Goal: Task Accomplishment & Management: Use online tool/utility

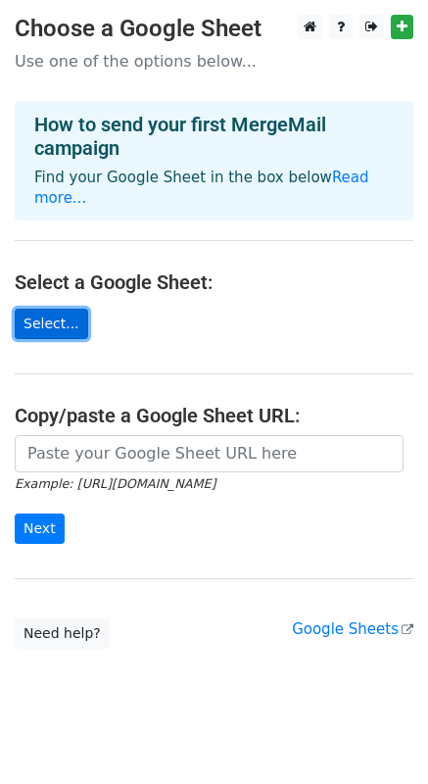
click at [53, 309] on link "Select..." at bounding box center [52, 324] width 74 height 30
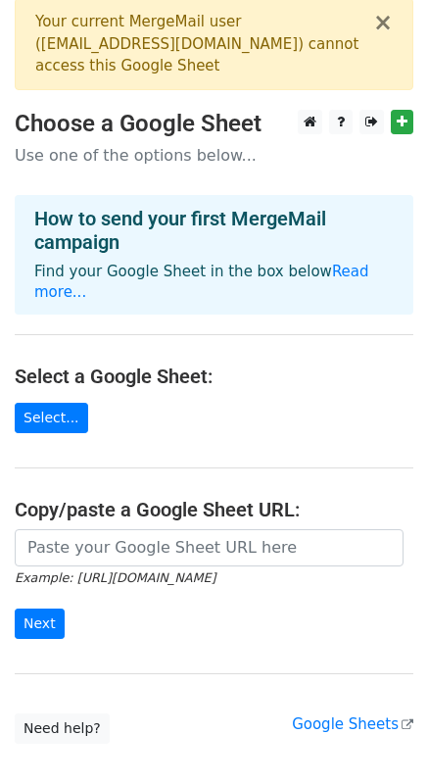
scroll to position [16, 0]
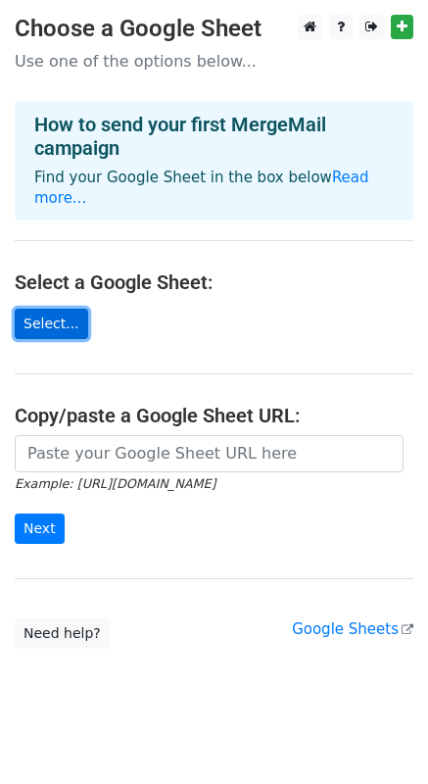
click at [58, 309] on link "Select..." at bounding box center [52, 324] width 74 height 30
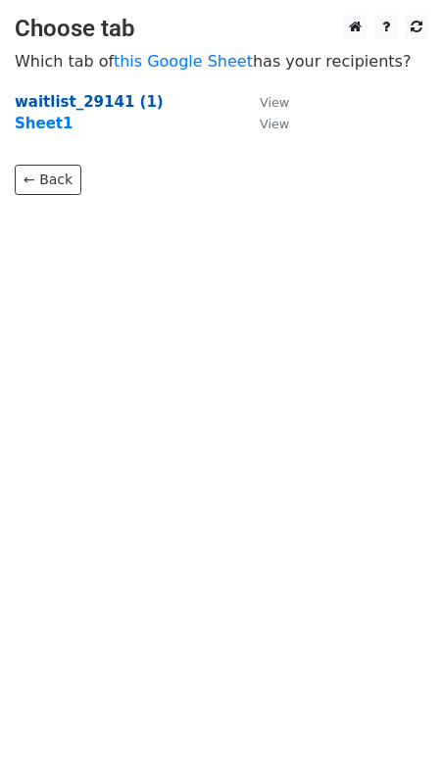
click at [117, 96] on strong "waitlist_29141 (1)" at bounding box center [89, 102] width 149 height 18
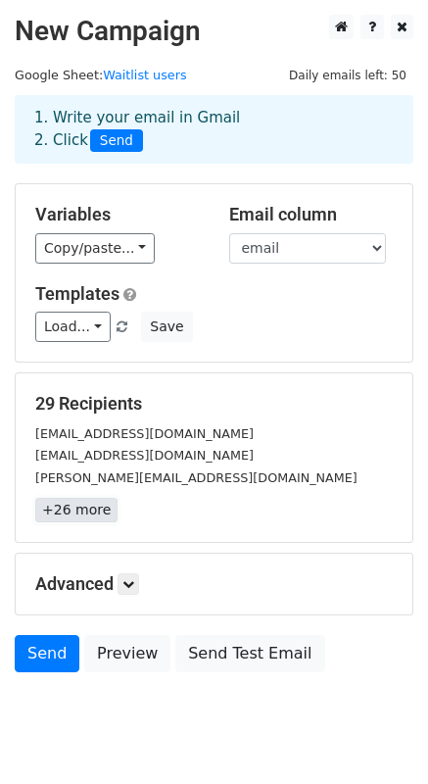
click at [87, 514] on link "+26 more" at bounding box center [76, 510] width 82 height 25
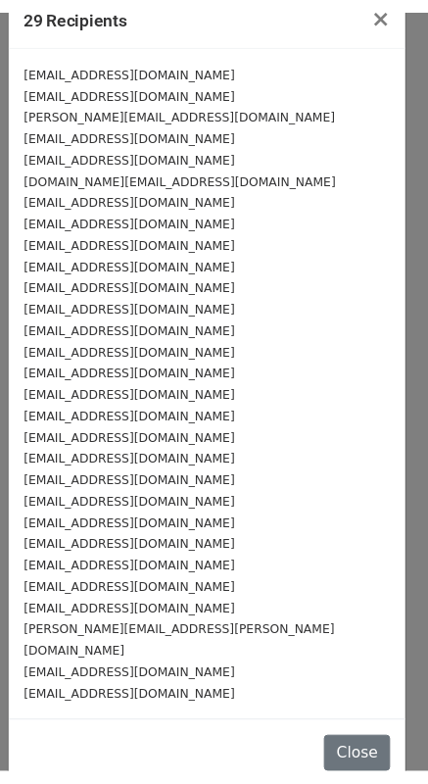
scroll to position [33, 0]
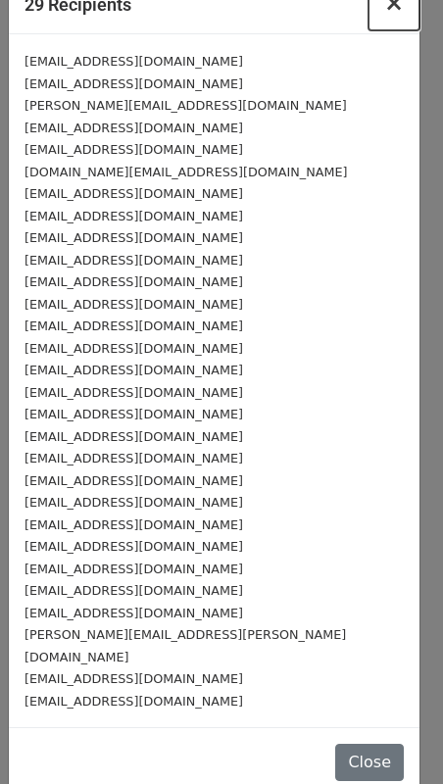
click at [384, 8] on span "×" at bounding box center [394, 2] width 20 height 27
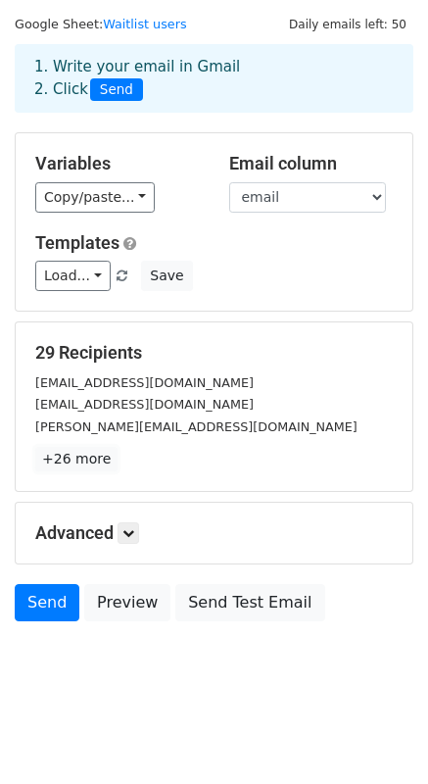
scroll to position [56, 0]
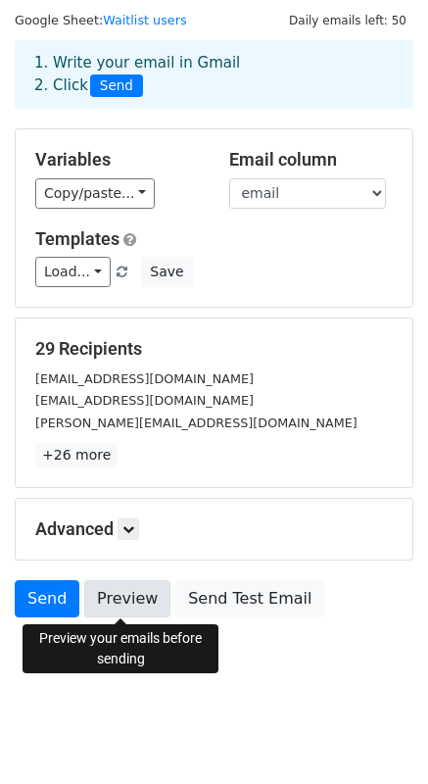
click at [127, 600] on link "Preview" at bounding box center [127, 598] width 86 height 37
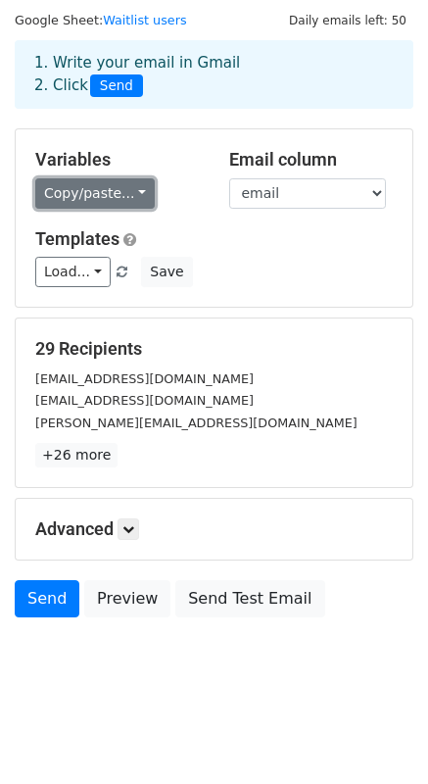
click at [125, 194] on link "Copy/paste..." at bounding box center [95, 193] width 120 height 30
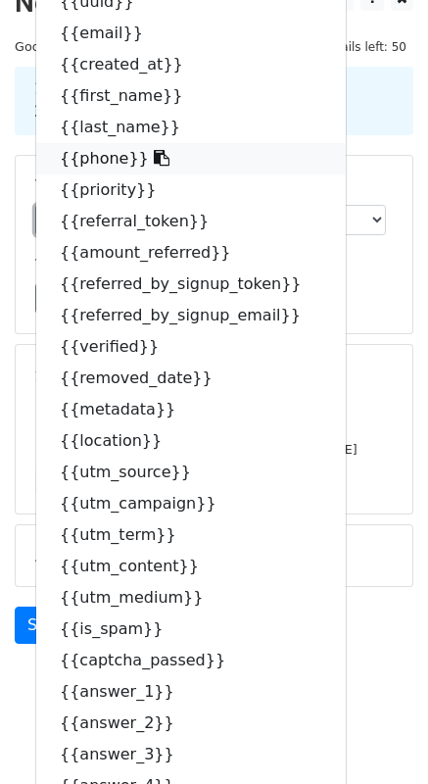
scroll to position [0, 0]
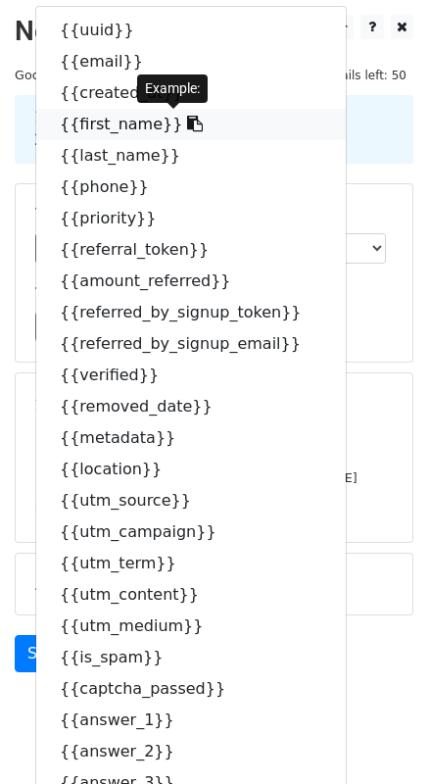
click at [120, 122] on link "{{first_name}}" at bounding box center [191, 124] width 310 height 31
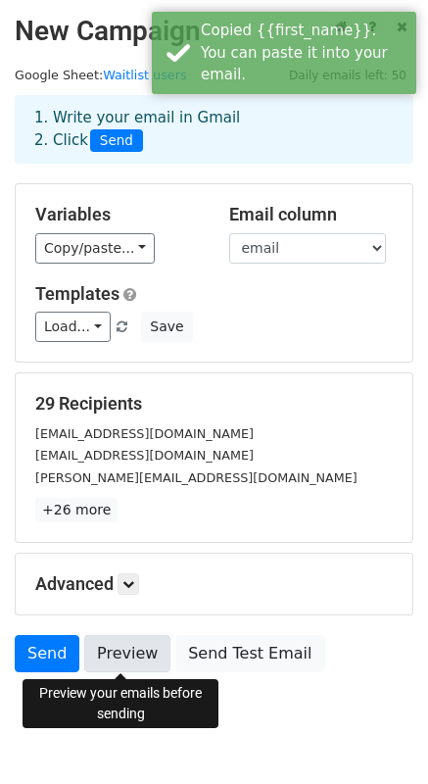
click at [105, 647] on link "Preview" at bounding box center [127, 653] width 86 height 37
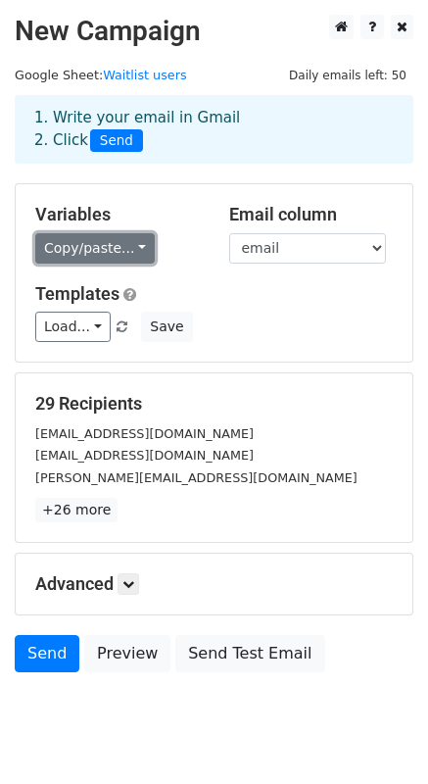
click at [96, 245] on link "Copy/paste..." at bounding box center [95, 248] width 120 height 30
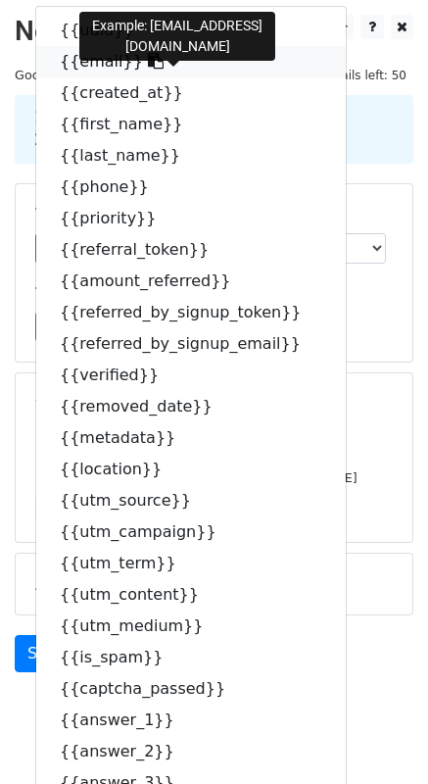
click at [95, 60] on link "{{email}}" at bounding box center [191, 61] width 310 height 31
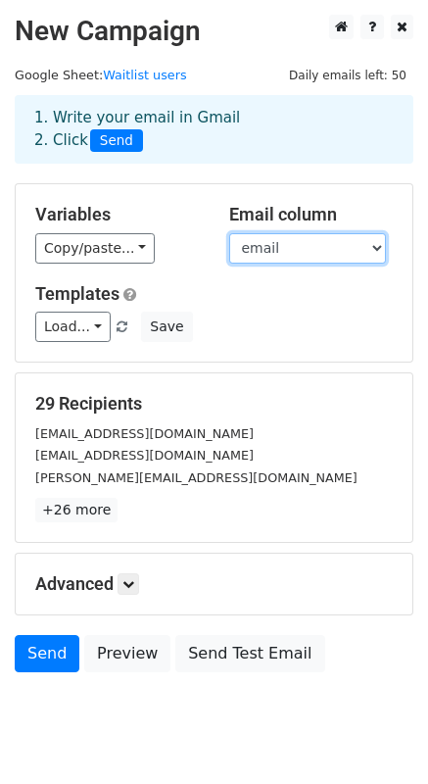
click at [257, 251] on select "uuid email created_at first_name last_name phone priority referral_token amount…" at bounding box center [307, 248] width 157 height 30
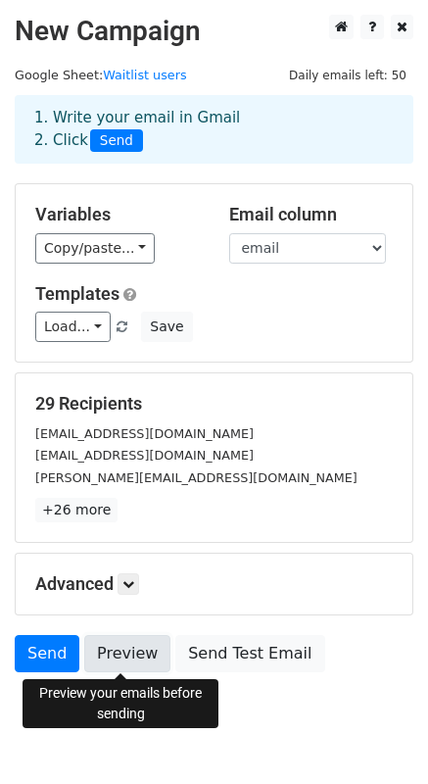
click at [100, 656] on link "Preview" at bounding box center [127, 653] width 86 height 37
click at [125, 582] on link at bounding box center [129, 585] width 22 height 22
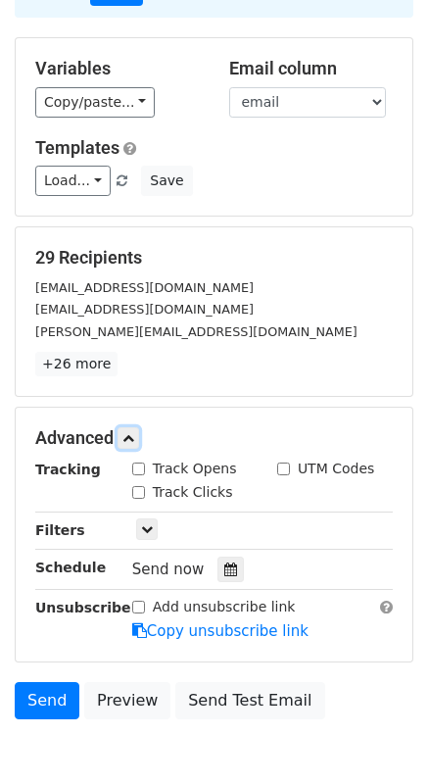
scroll to position [173, 0]
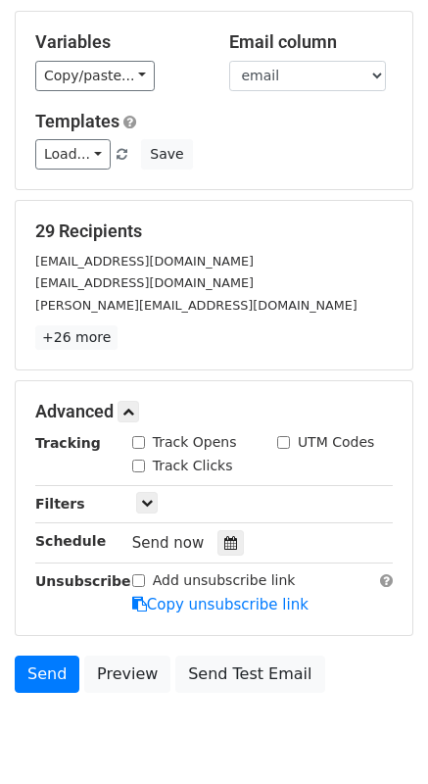
click at [142, 444] on input "Track Opens" at bounding box center [138, 442] width 13 height 13
checkbox input "true"
click at [231, 542] on div at bounding box center [231, 542] width 26 height 25
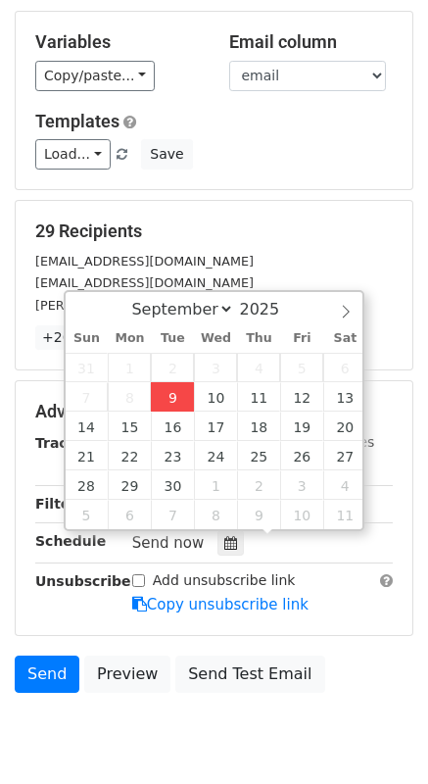
type input "2025-09-09 16:36"
type input "04"
type input "36"
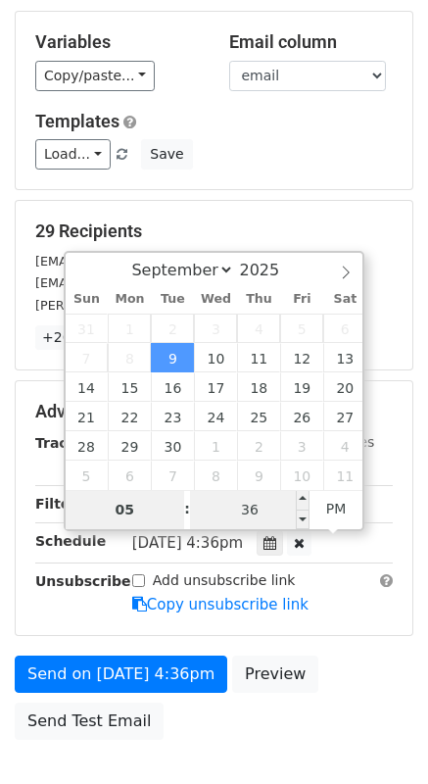
type input "05"
type input "2025-09-09 17:36"
click at [276, 523] on input "36" at bounding box center [250, 509] width 120 height 39
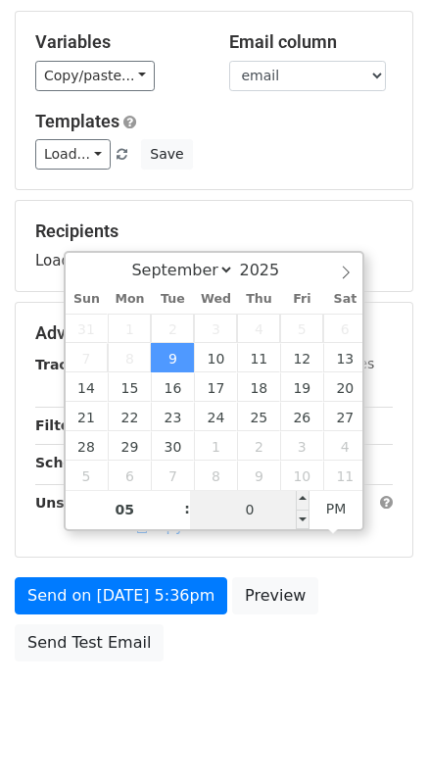
type input "00"
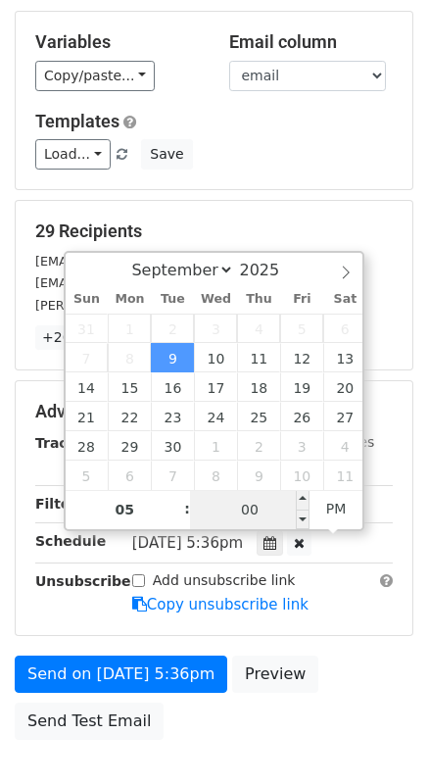
click at [280, 508] on input "00" at bounding box center [250, 509] width 120 height 39
type input "2025-09-09 17:00"
click at [330, 662] on div "Send on Sep 9 at 5:36pm Preview Send Test Email" at bounding box center [214, 703] width 428 height 94
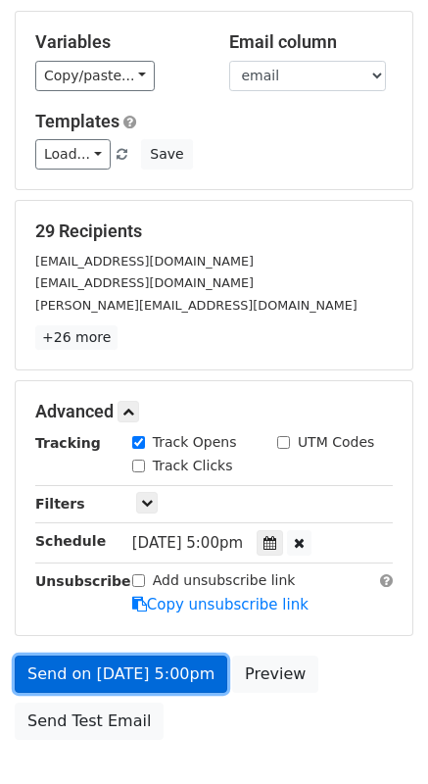
click at [128, 678] on link "Send on Sep 9 at 5:00pm" at bounding box center [121, 674] width 213 height 37
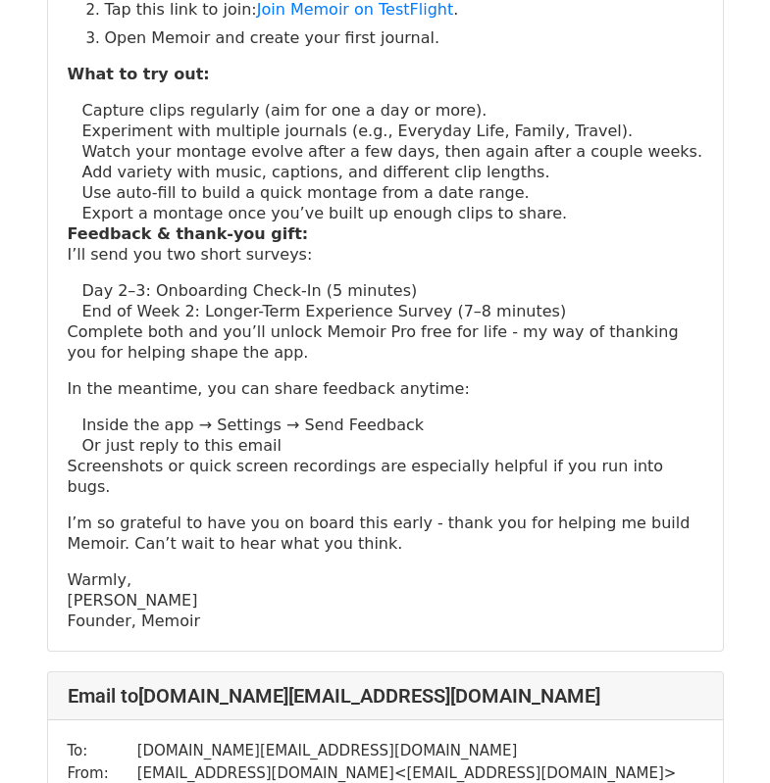
scroll to position [5179, 0]
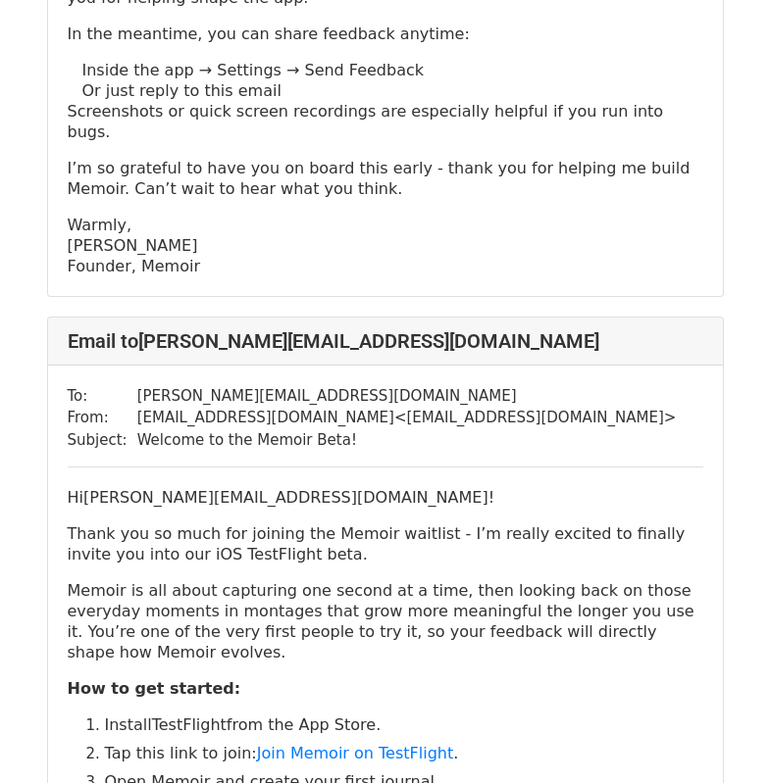
scroll to position [2204, 0]
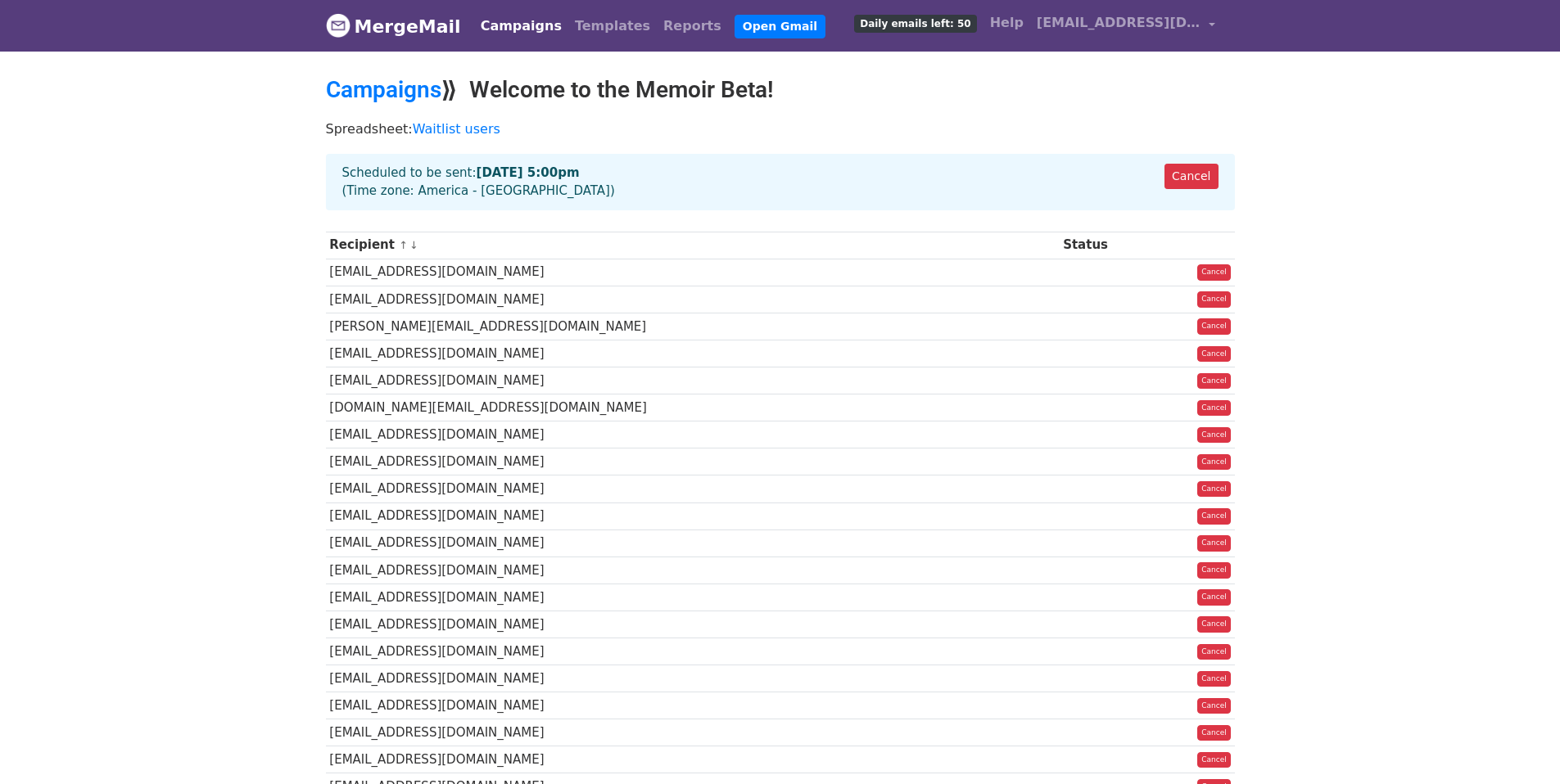
click at [519, 31] on link "Campaigns" at bounding box center [521, 26] width 94 height 33
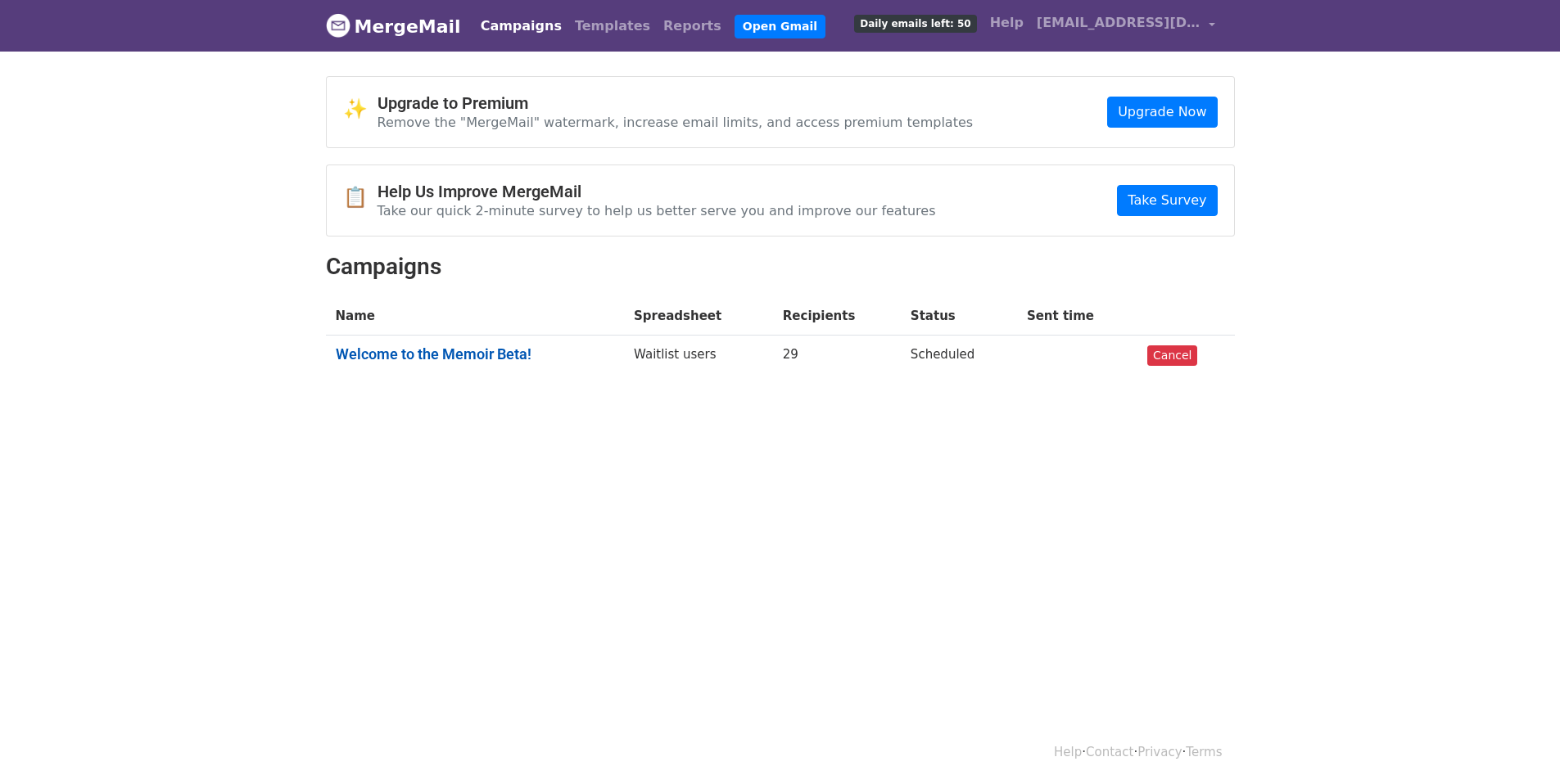
click at [448, 353] on link "Welcome to the Memoir Beta!" at bounding box center [475, 355] width 279 height 18
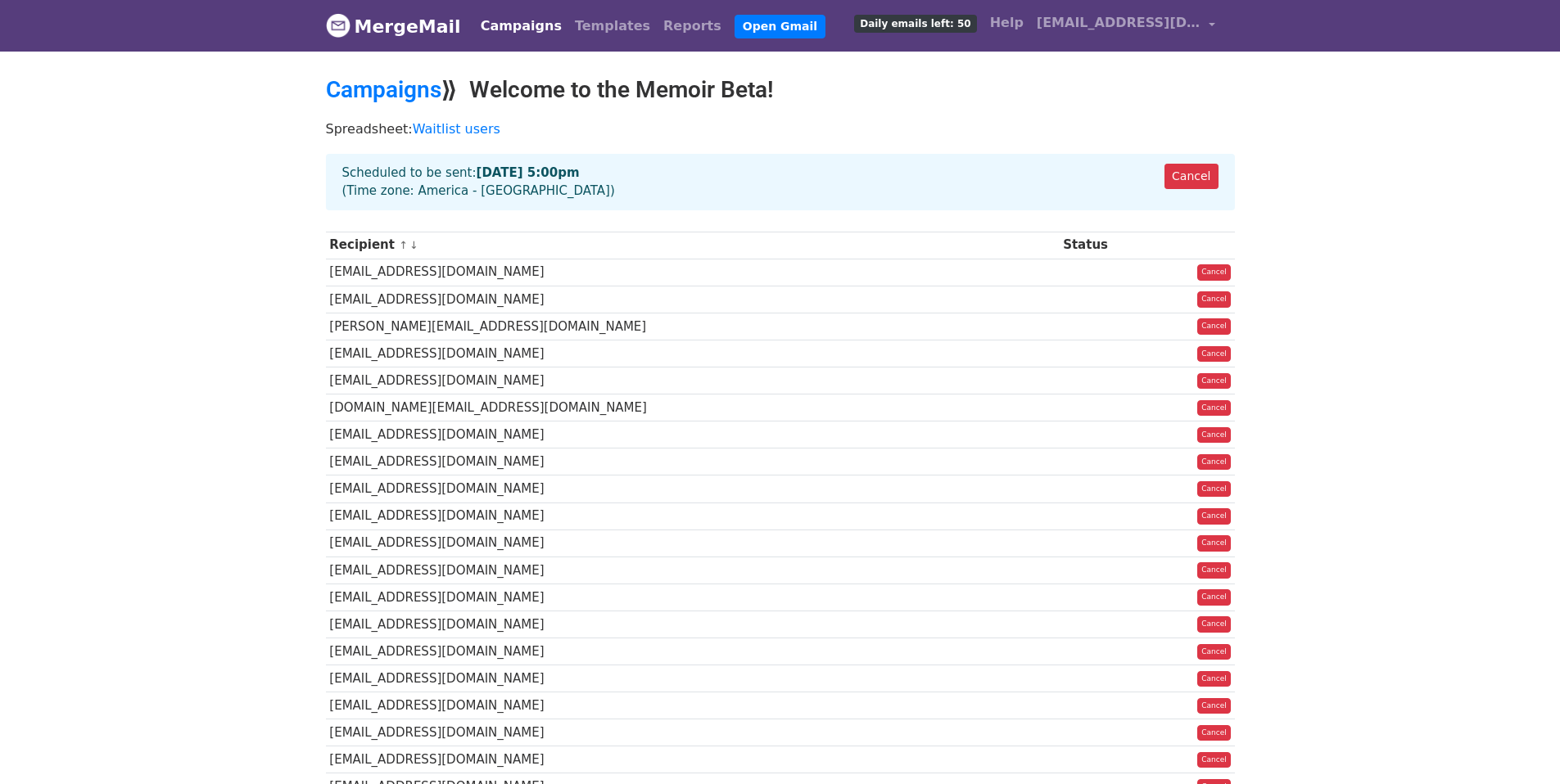
click at [419, 23] on link "MergeMail" at bounding box center [393, 26] width 135 height 34
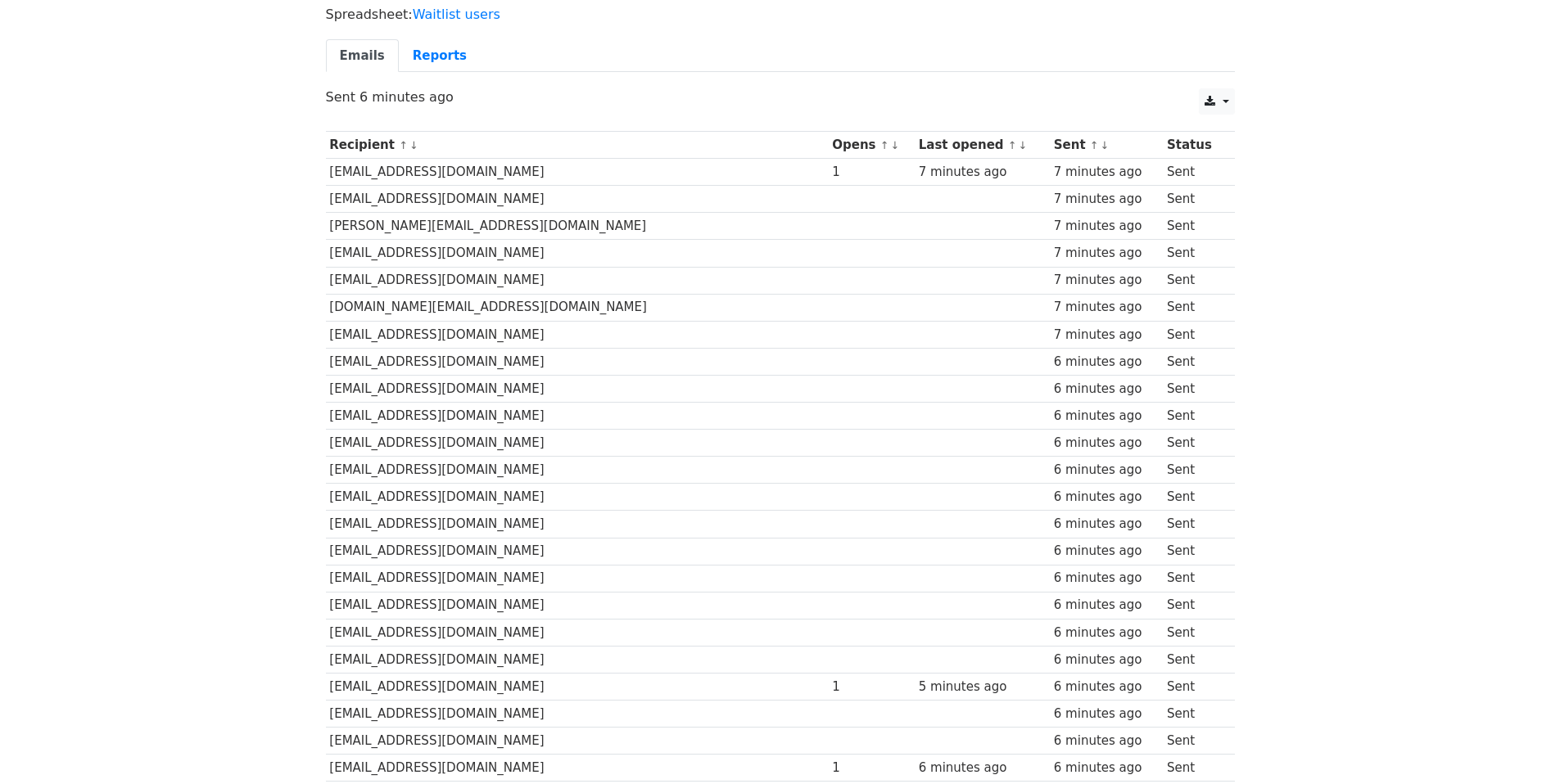
scroll to position [419, 0]
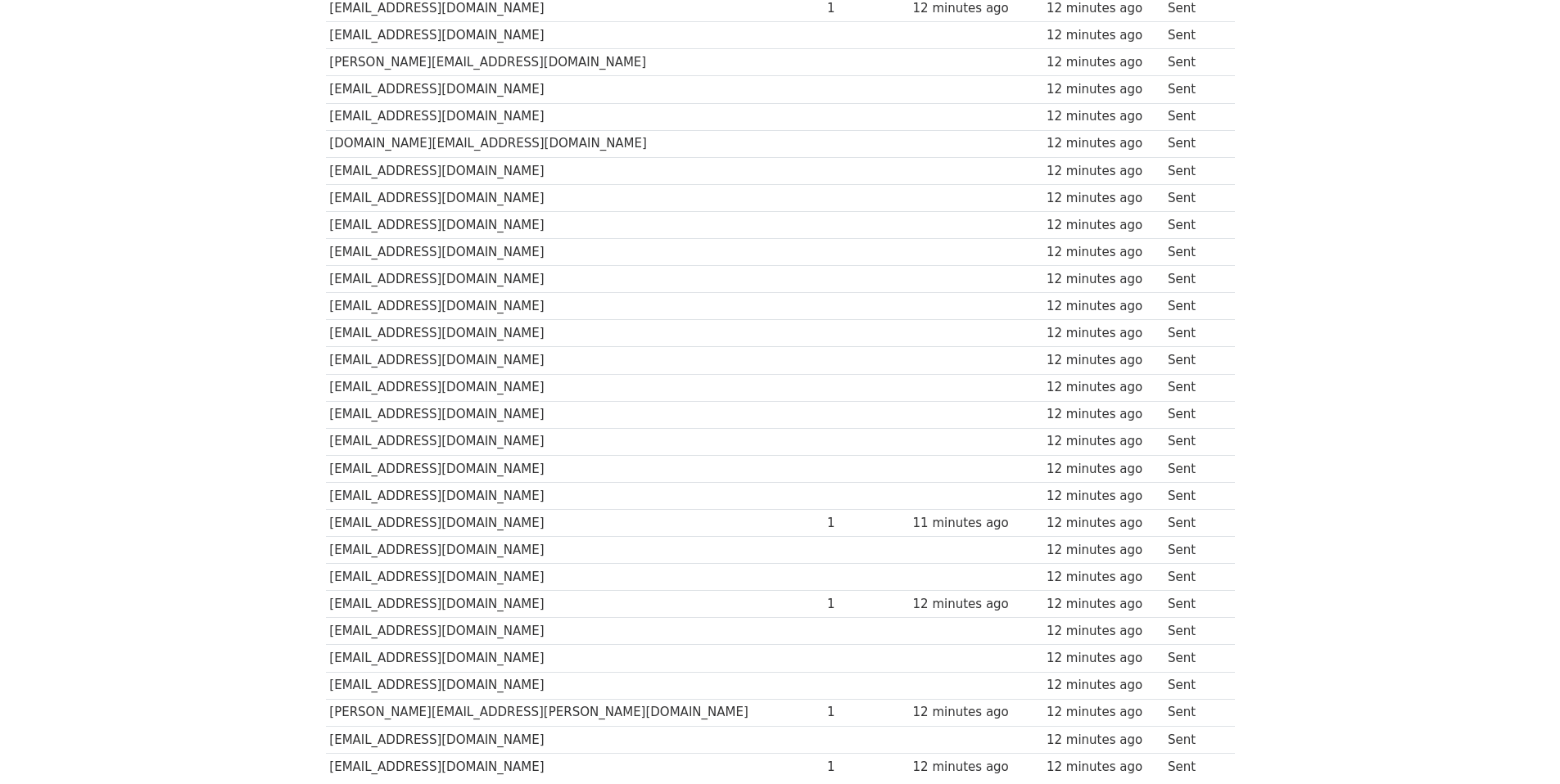
scroll to position [419, 0]
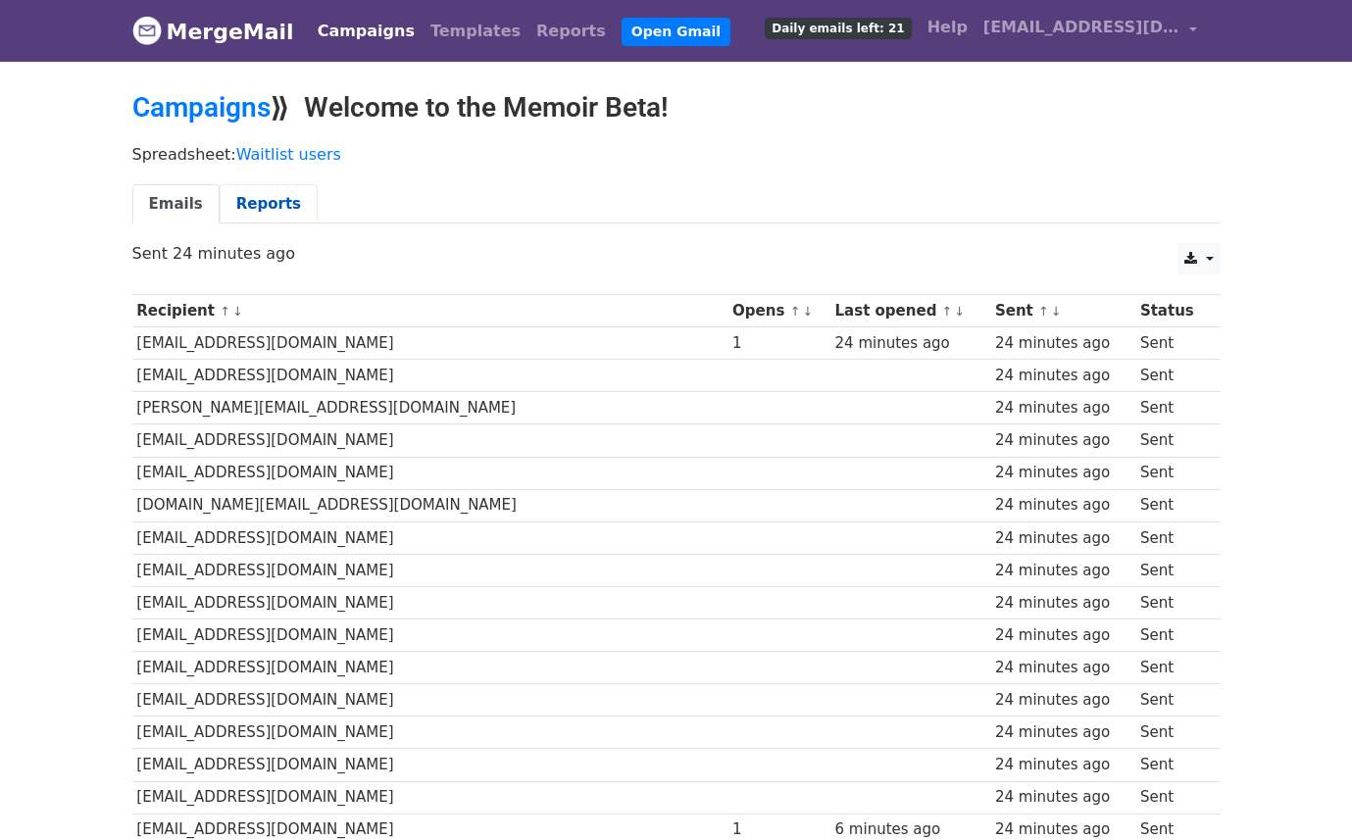
click at [268, 194] on link "Reports" at bounding box center [269, 204] width 98 height 40
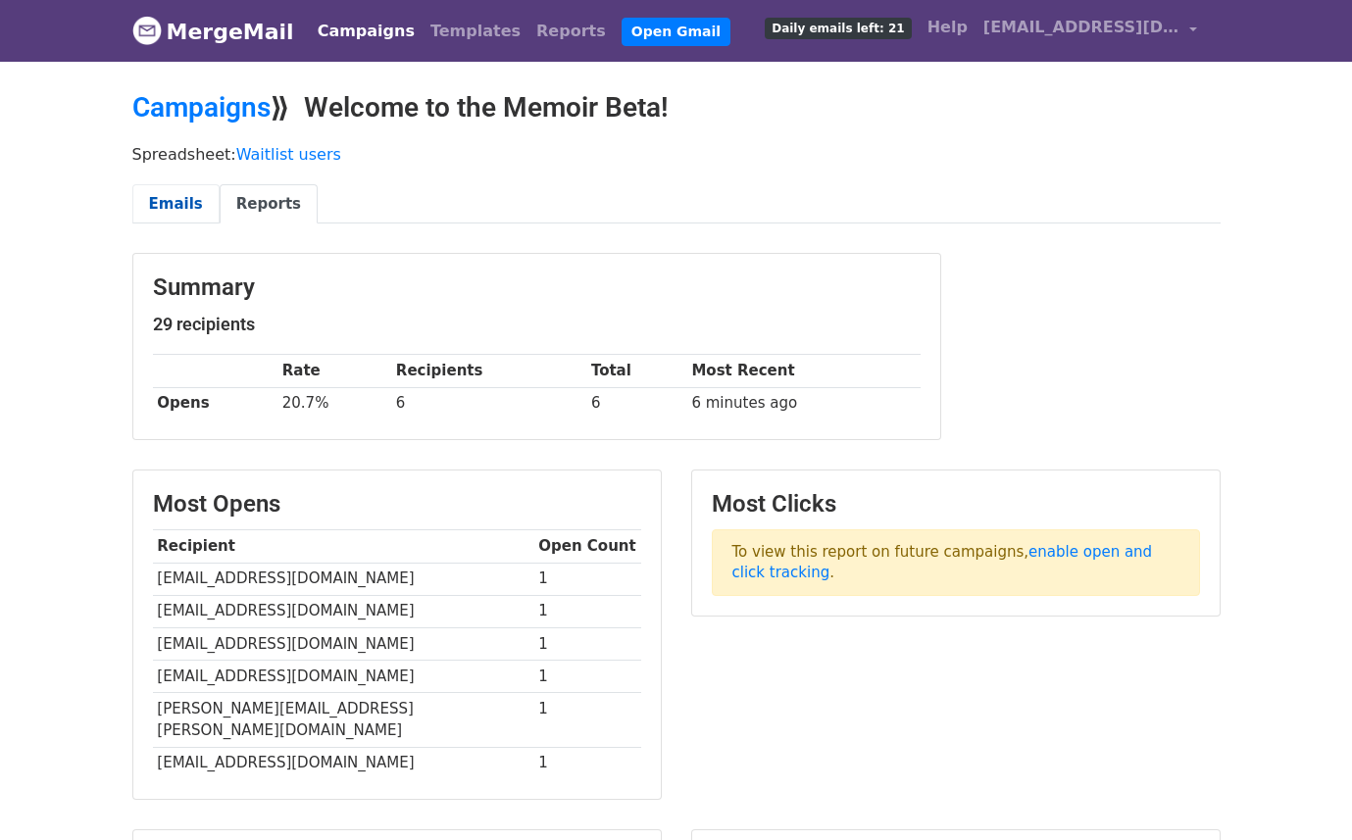
click at [148, 198] on link "Emails" at bounding box center [175, 204] width 87 height 40
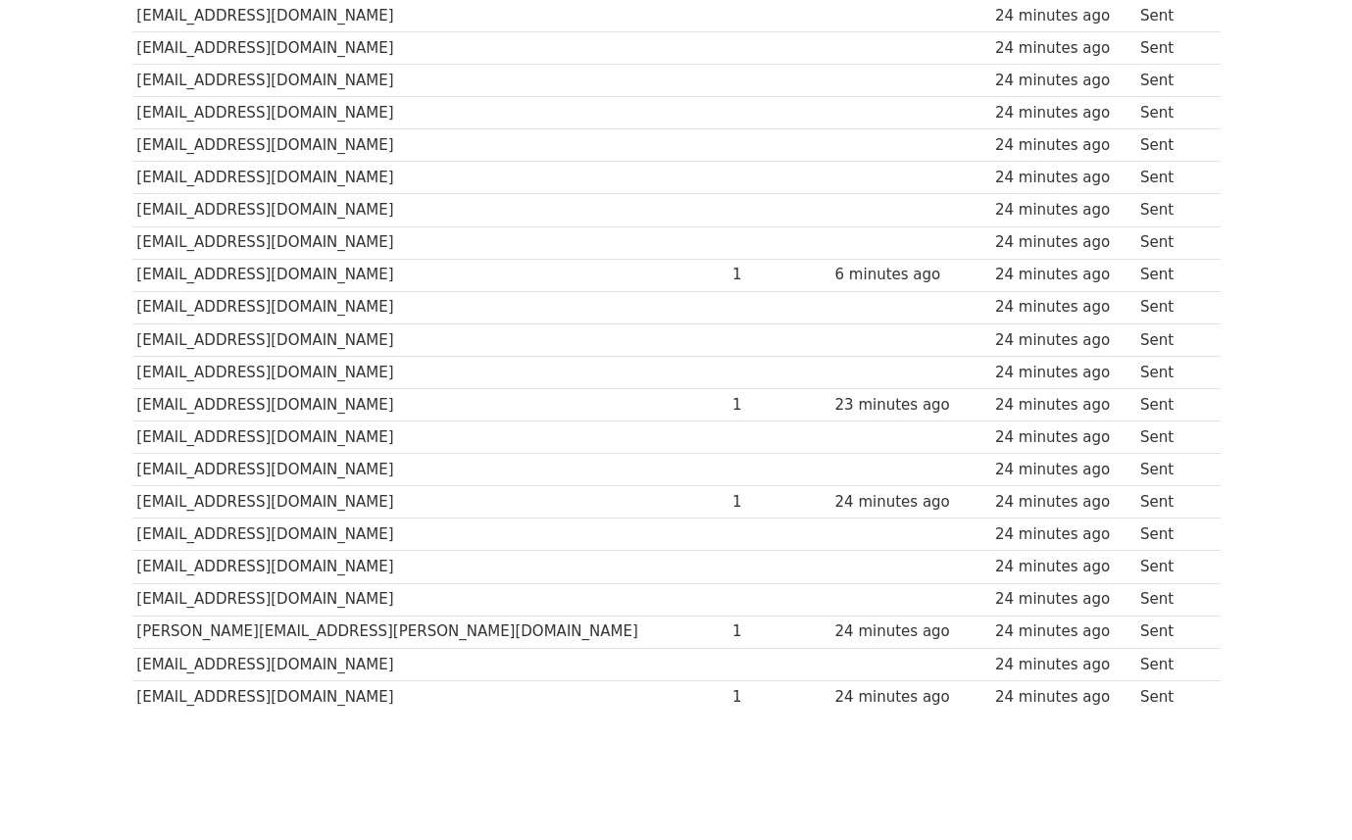
scroll to position [601, 0]
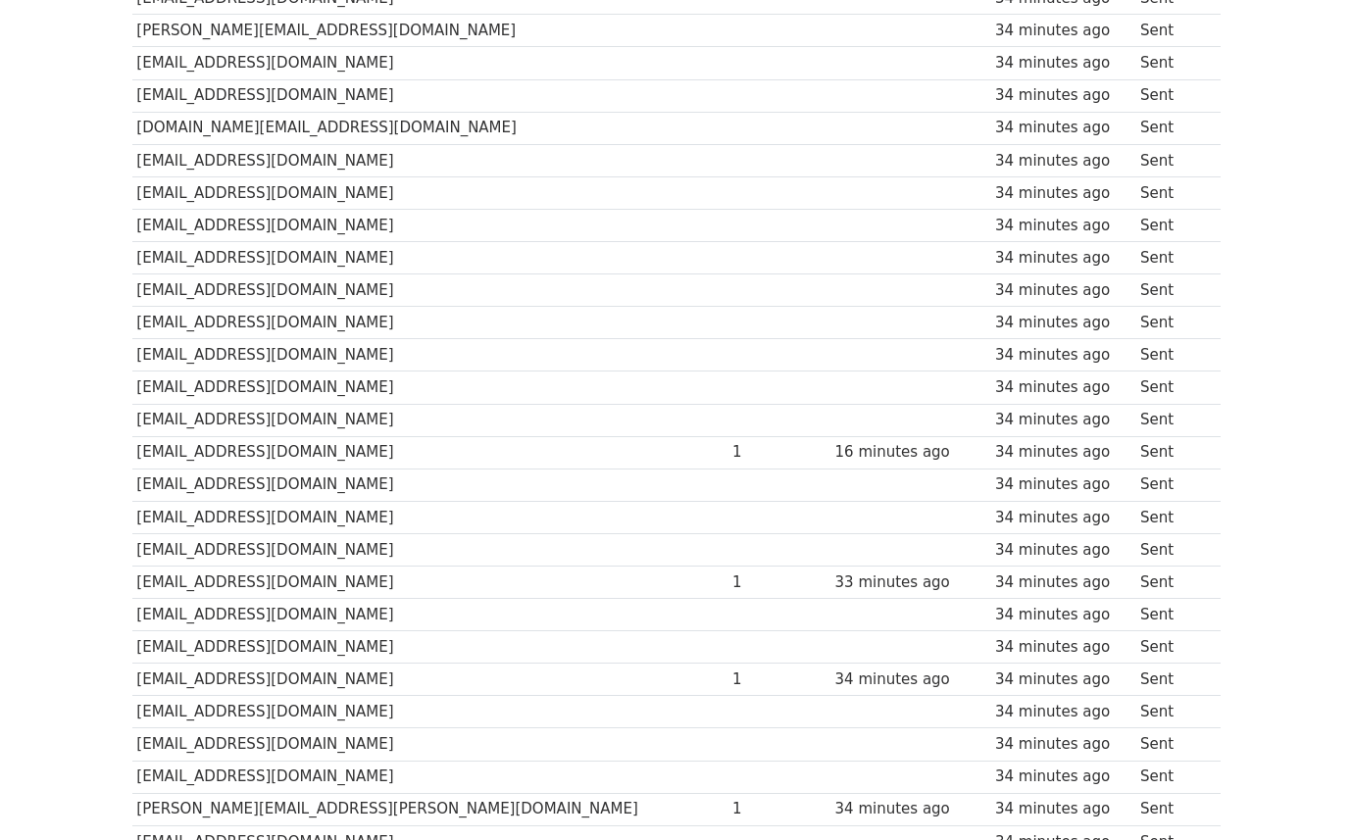
scroll to position [601, 0]
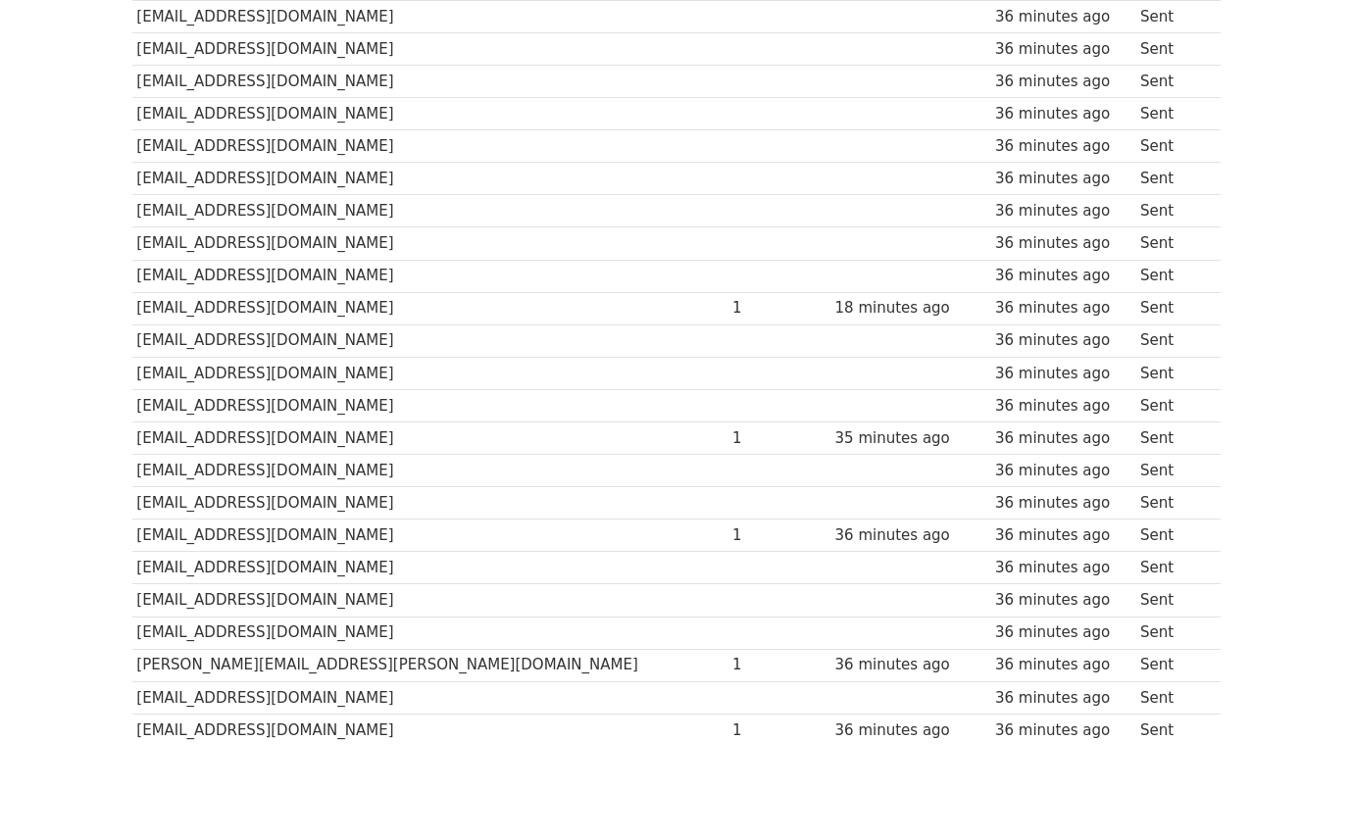
scroll to position [601, 0]
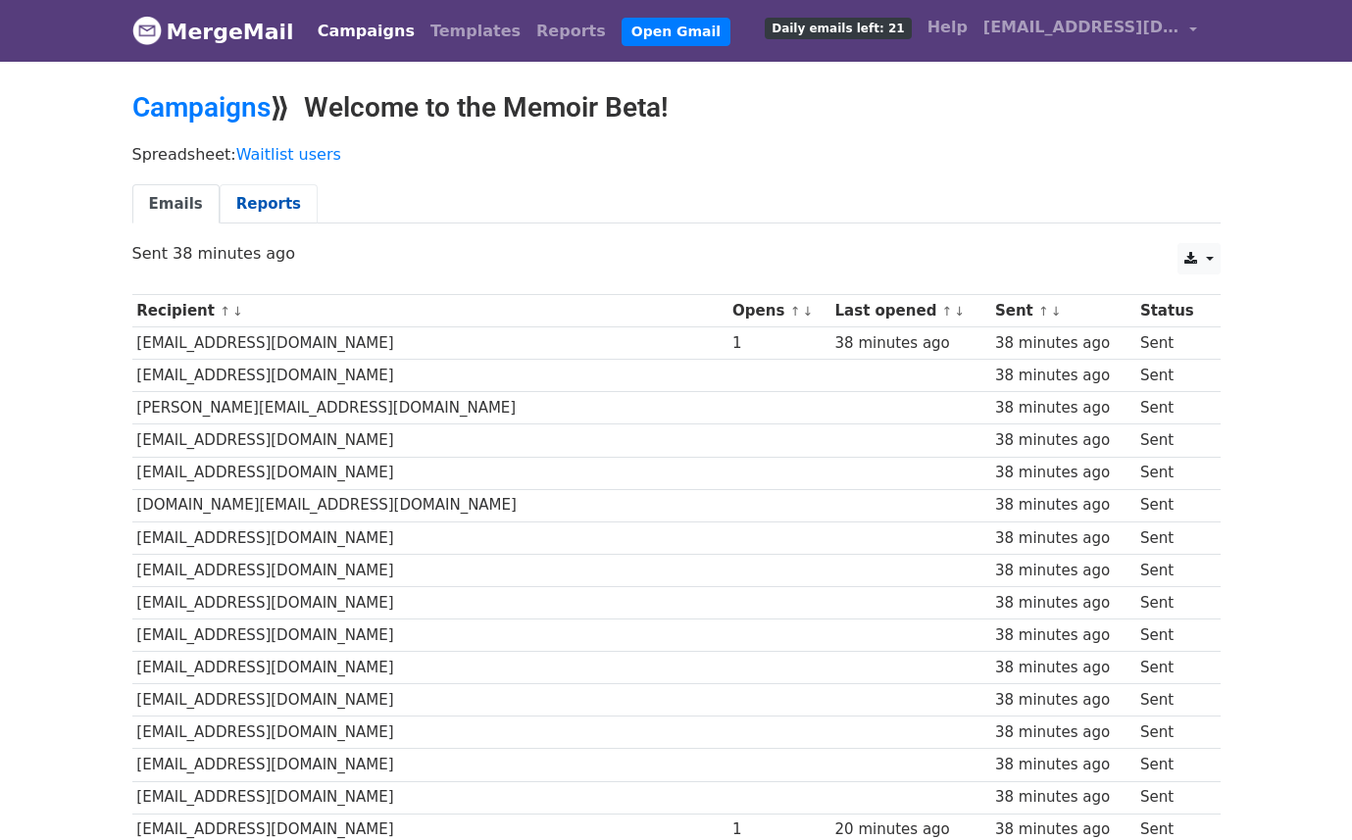
click at [242, 195] on link "Reports" at bounding box center [269, 204] width 98 height 40
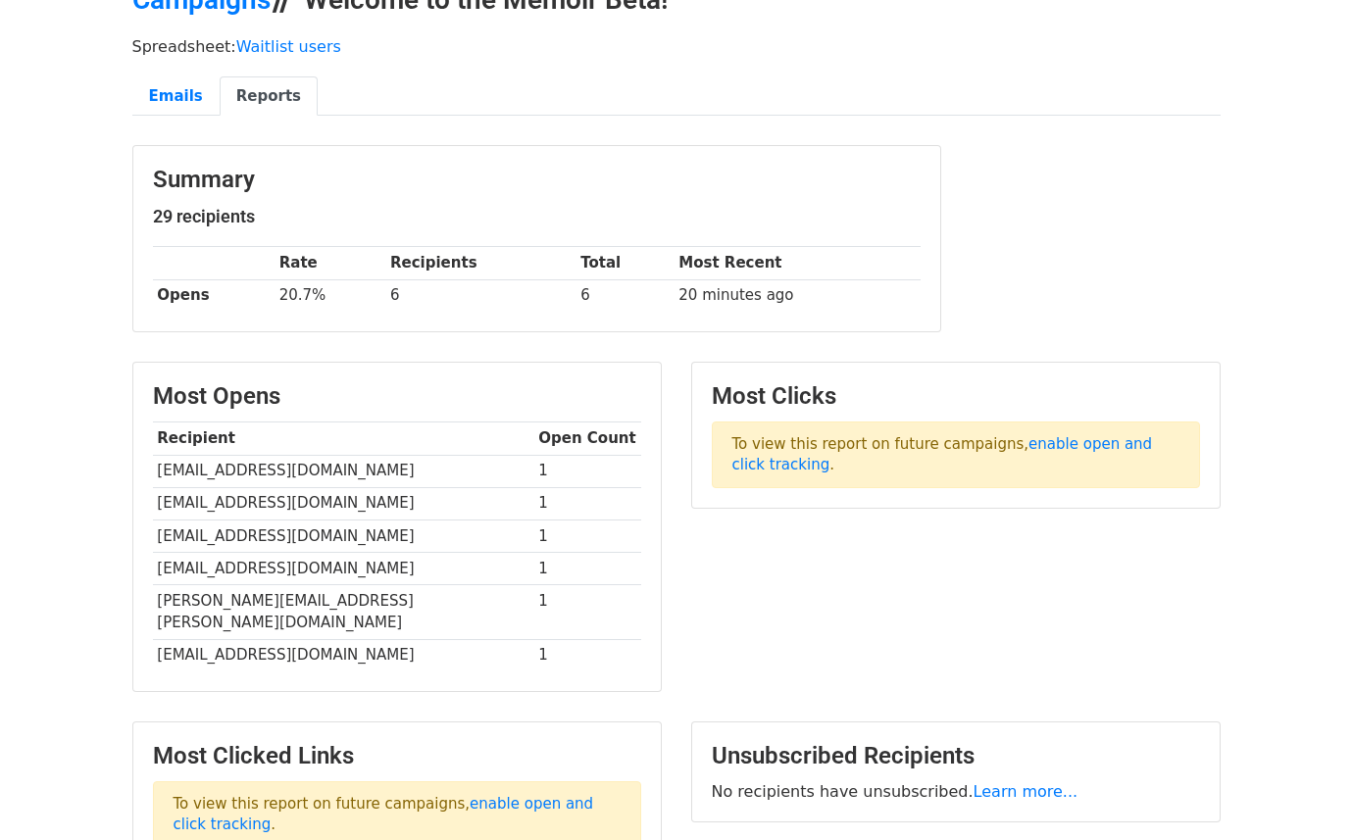
scroll to position [292, 0]
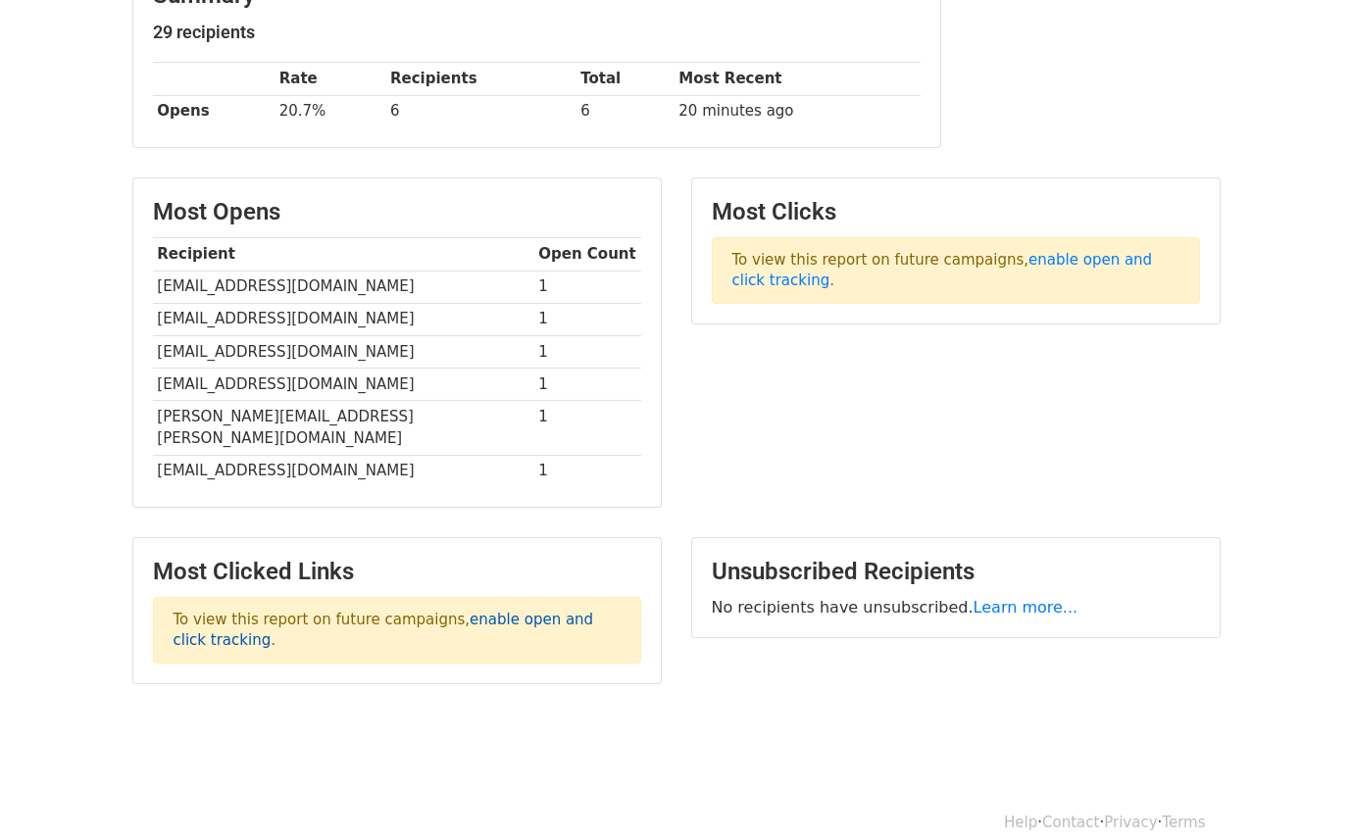
click at [489, 611] on link "enable open and click tracking" at bounding box center [384, 630] width 421 height 38
